Goal: Information Seeking & Learning: Learn about a topic

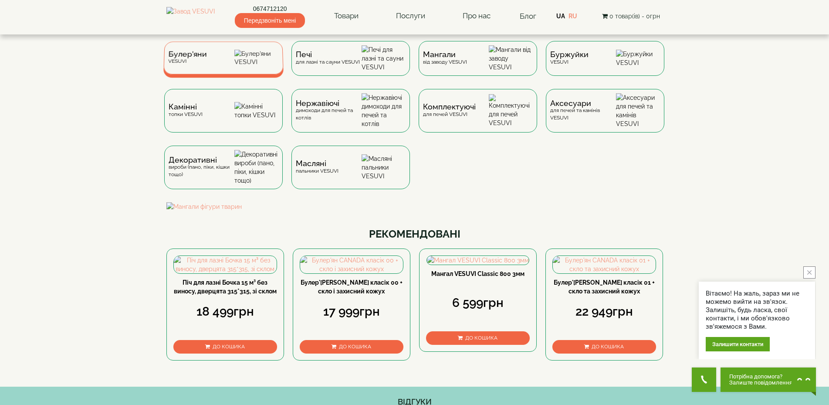
click at [182, 63] on div "Булер'яни VESUVI" at bounding box center [187, 57] width 39 height 13
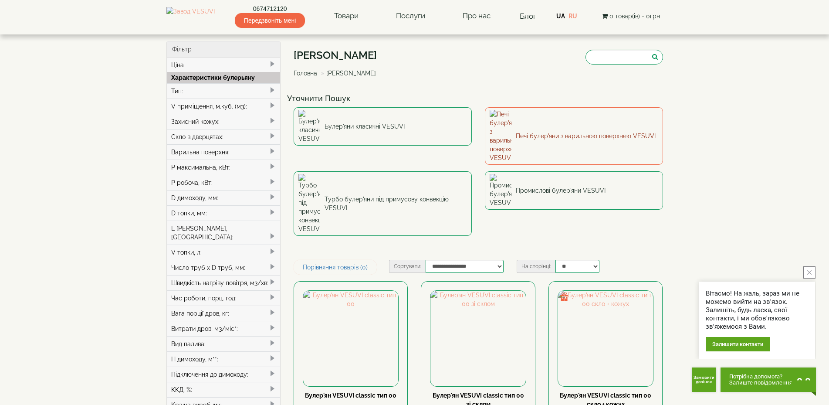
click at [600, 121] on link "Печі булер'яни з варильною поверхнею VESUVI" at bounding box center [574, 135] width 178 height 57
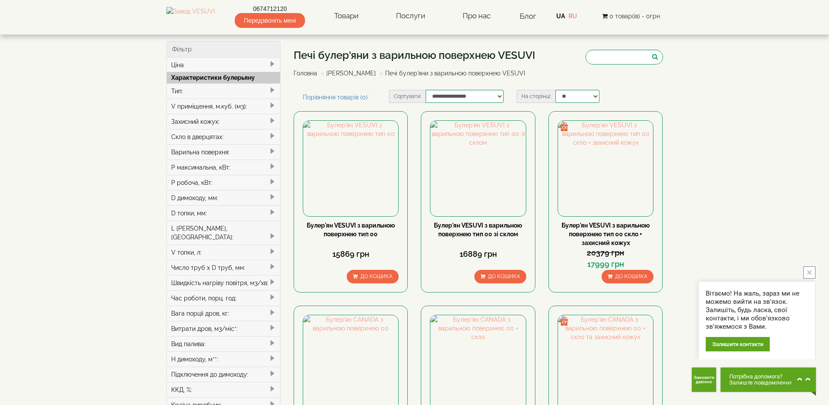
click at [309, 75] on link "Головна" at bounding box center [305, 73] width 24 height 7
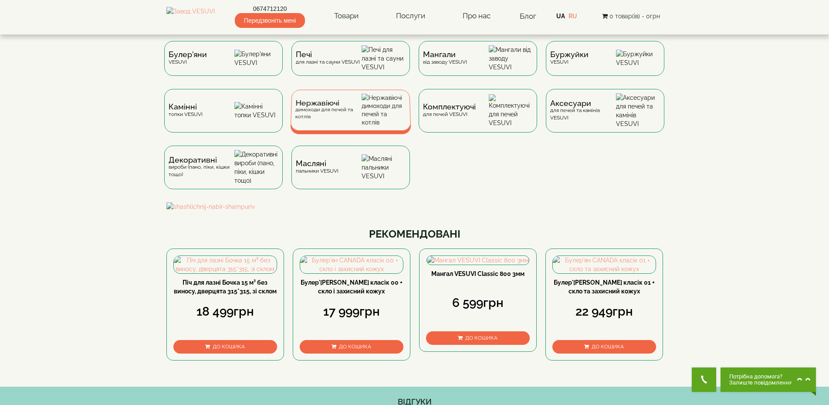
click at [339, 120] on div "Нержавіючі димоходи для печей та котлів" at bounding box center [328, 110] width 67 height 20
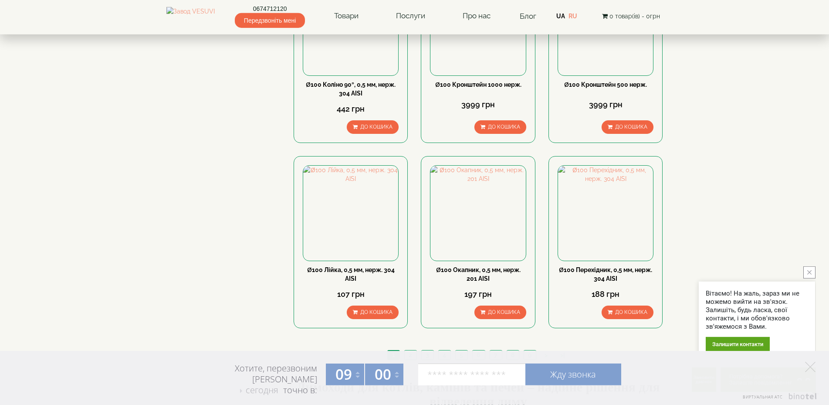
scroll to position [933, 0]
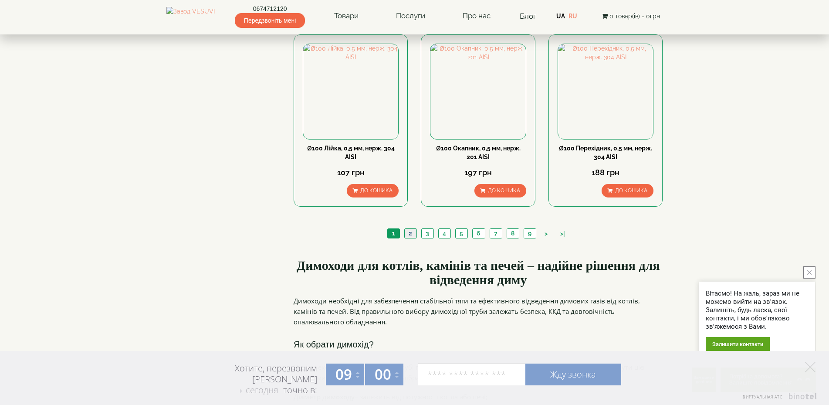
click at [412, 229] on link "2" at bounding box center [410, 233] width 12 height 9
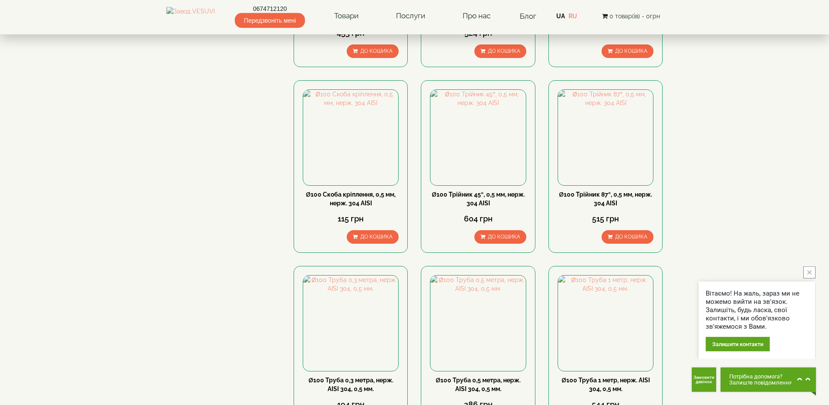
scroll to position [577, 0]
